Goal: Task Accomplishment & Management: Manage account settings

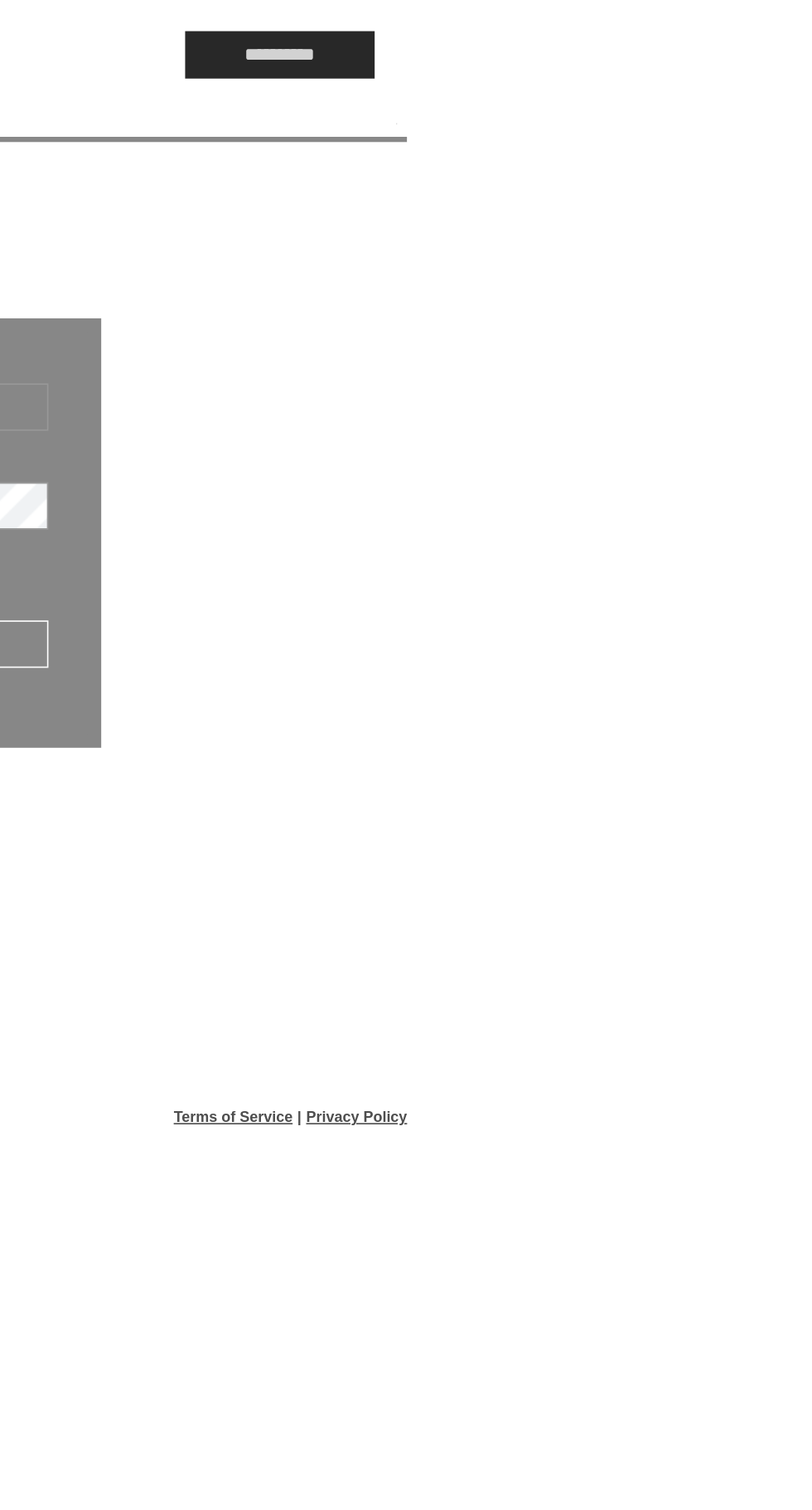
click at [686, 39] on input "**********" at bounding box center [674, 34] width 116 height 29
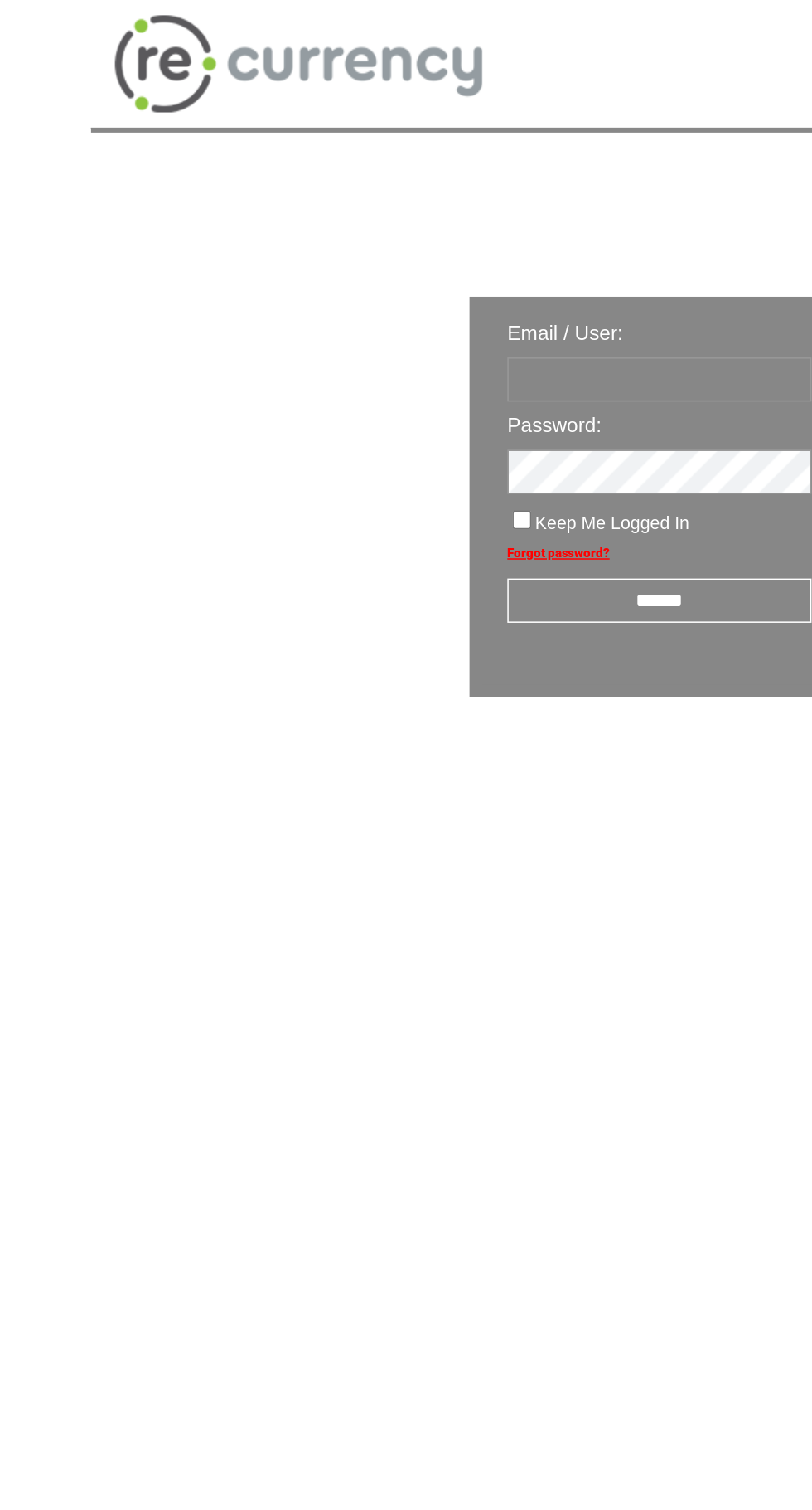
click at [387, 245] on input "text" at bounding box center [433, 249] width 200 height 29
click at [196, 376] on div "Email / User: Password: Keep Me Logged In Forgot password? ******" at bounding box center [530, 379] width 942 height 585
